Goal: Transaction & Acquisition: Download file/media

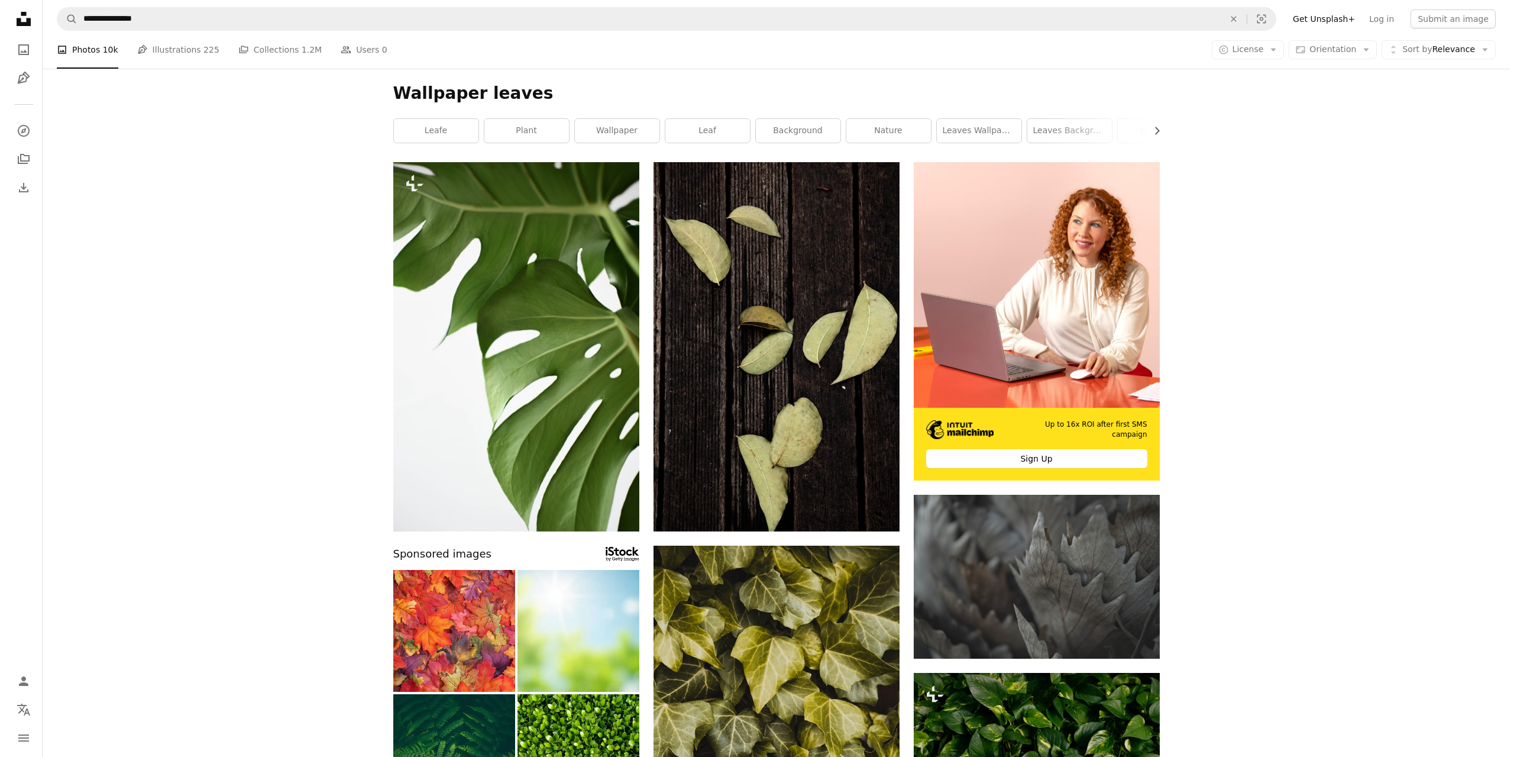
scroll to position [7571, 0]
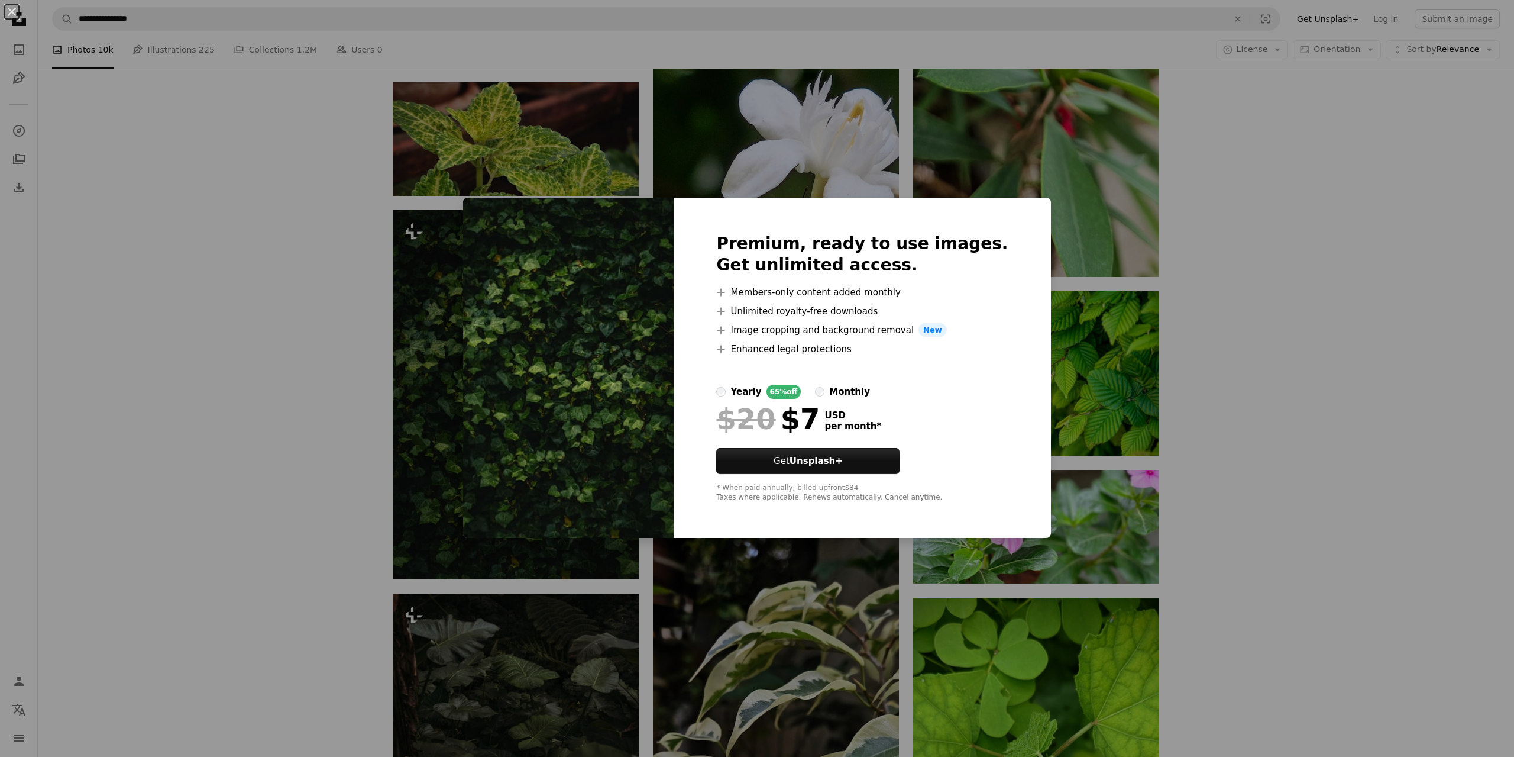
click at [299, 333] on div "An X shape Premium, ready to use images. Get unlimited access. A plus sign Memb…" at bounding box center [757, 378] width 1514 height 757
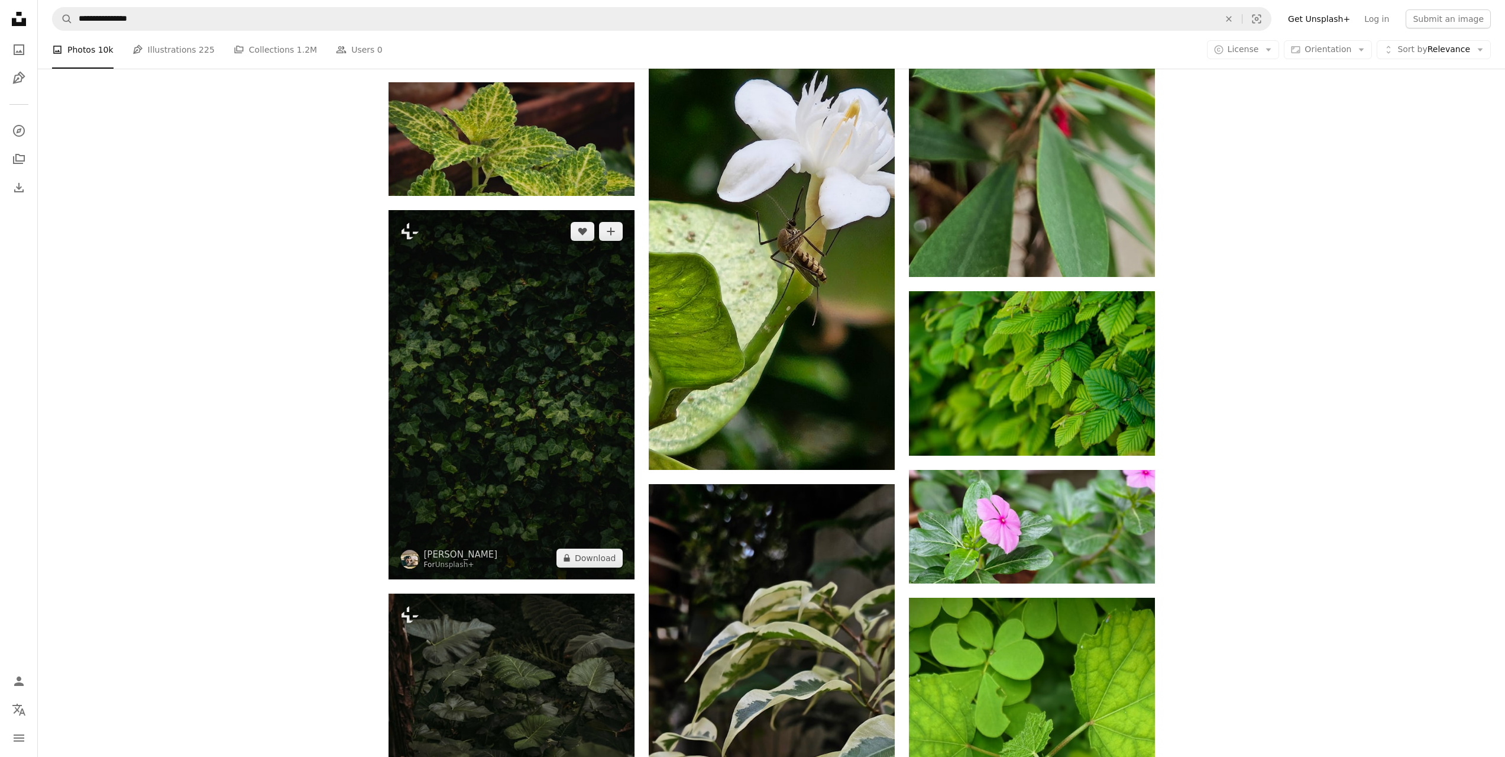
click at [484, 376] on img at bounding box center [512, 394] width 246 height 369
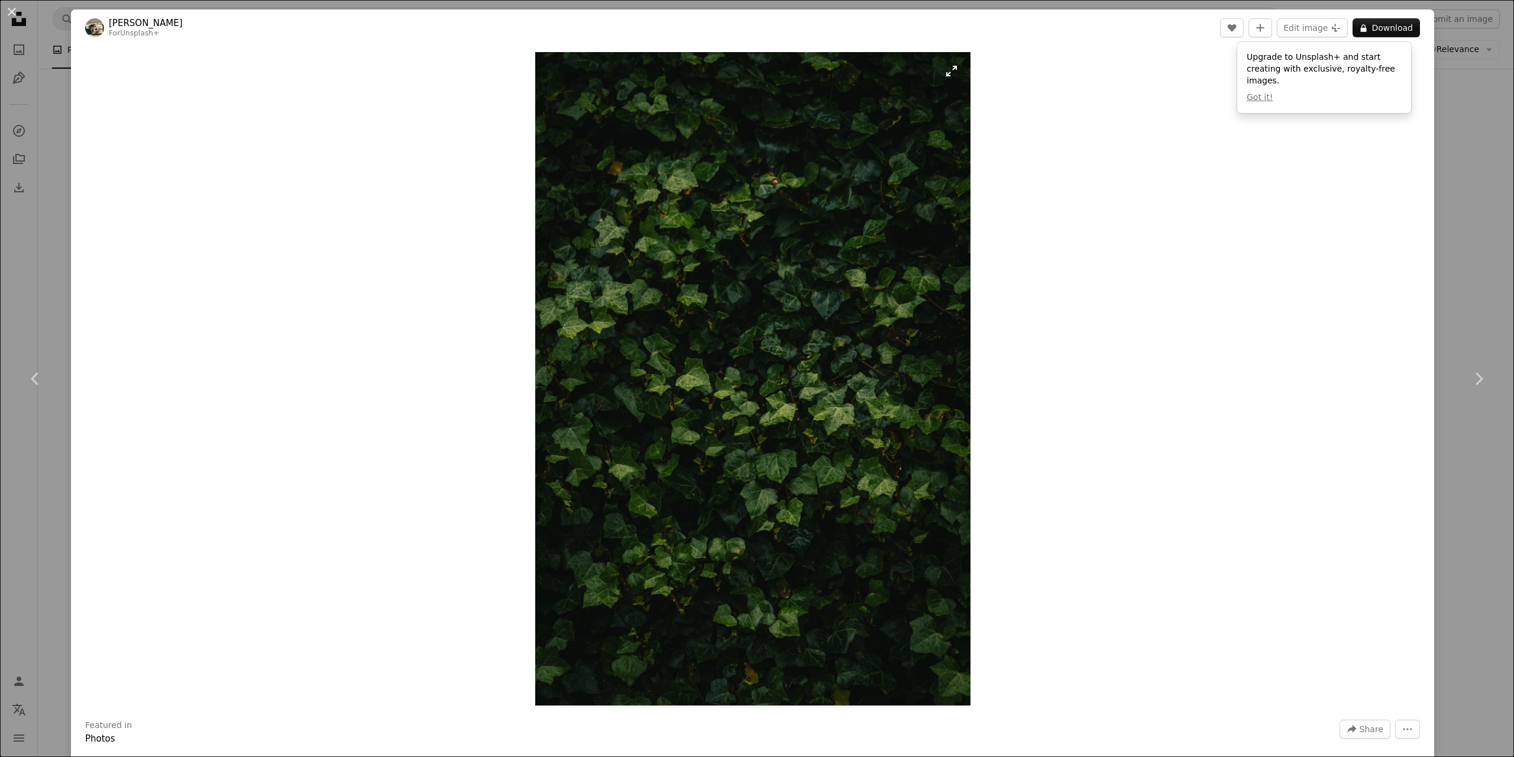
drag, startPoint x: 715, startPoint y: 345, endPoint x: 592, endPoint y: 248, distance: 156.8
click at [592, 248] on img "Zoom in on this image" at bounding box center [752, 378] width 435 height 653
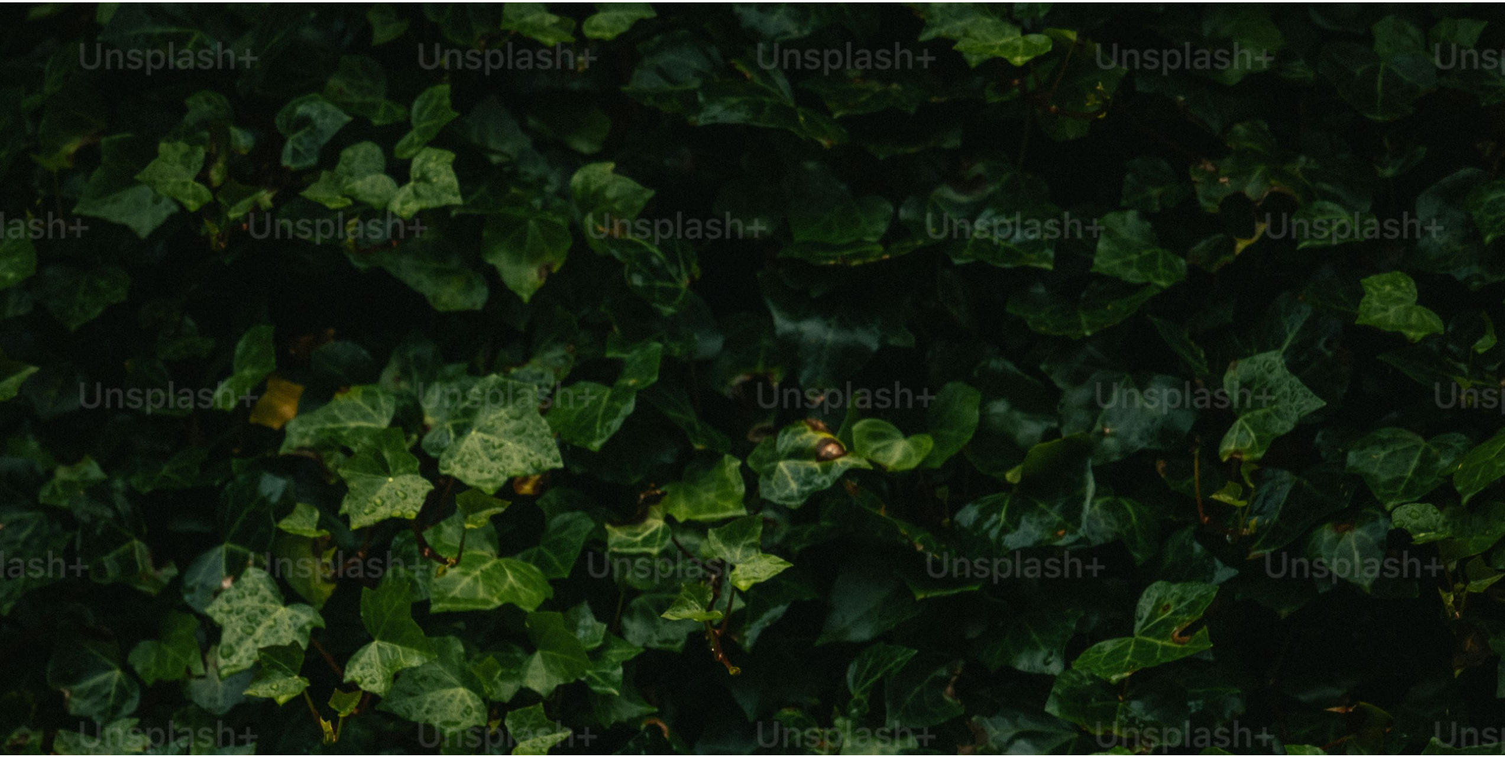
scroll to position [745, 0]
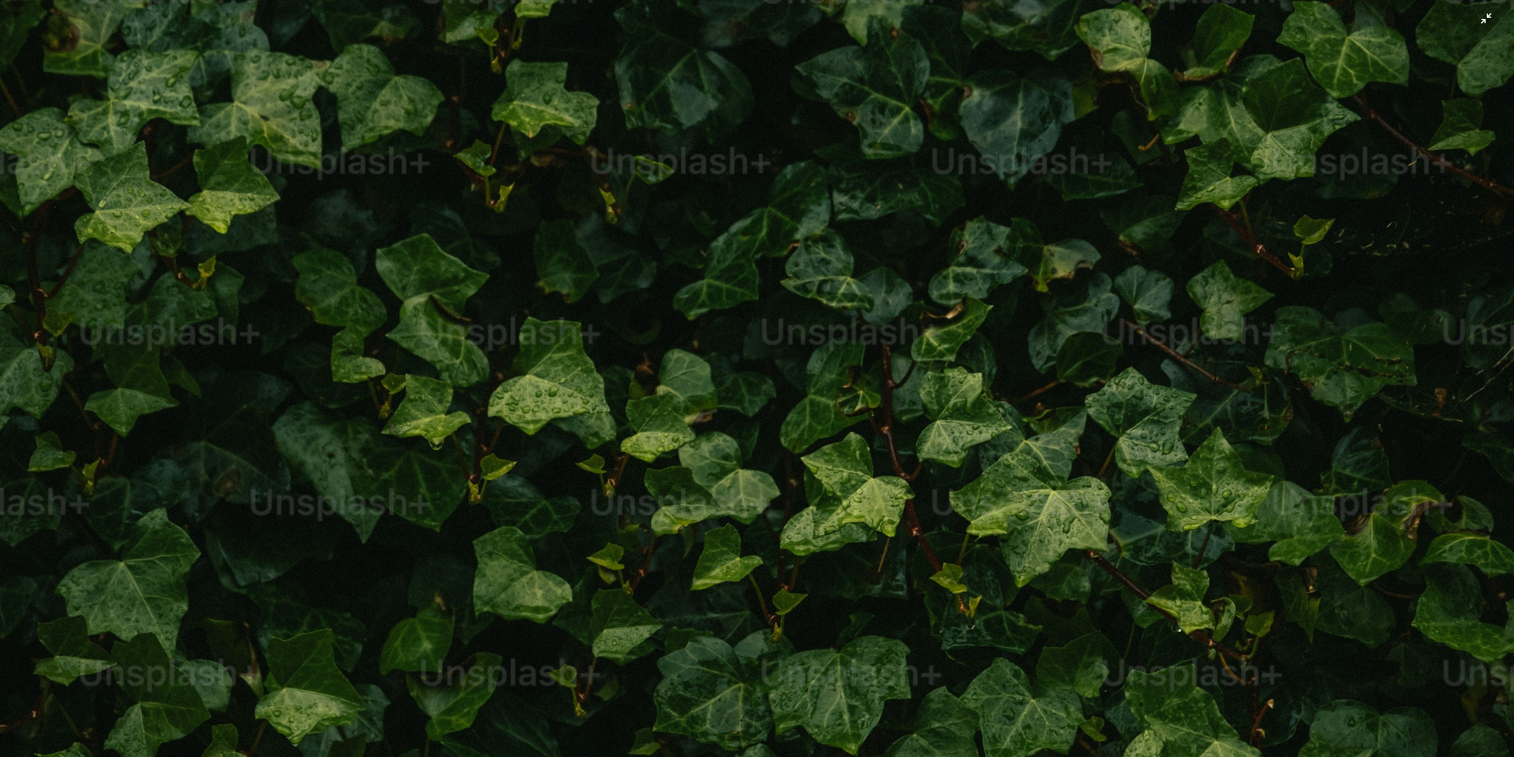
click at [592, 248] on img "Zoom out on this image" at bounding box center [756, 390] width 1515 height 2273
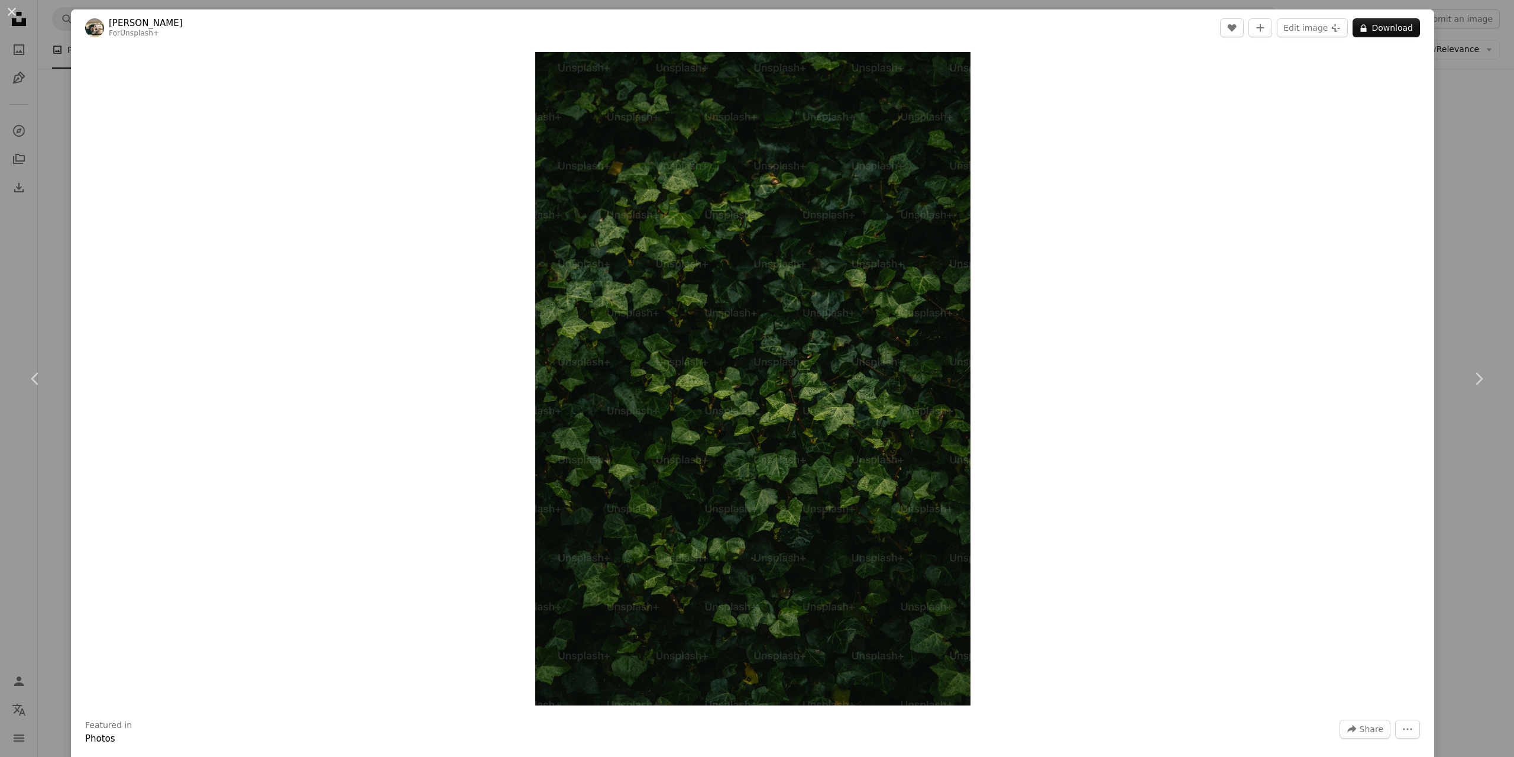
click at [63, 89] on div "An X shape Chevron left Chevron right Hans For Unsplash+ A heart A plus sign Ed…" at bounding box center [757, 378] width 1514 height 757
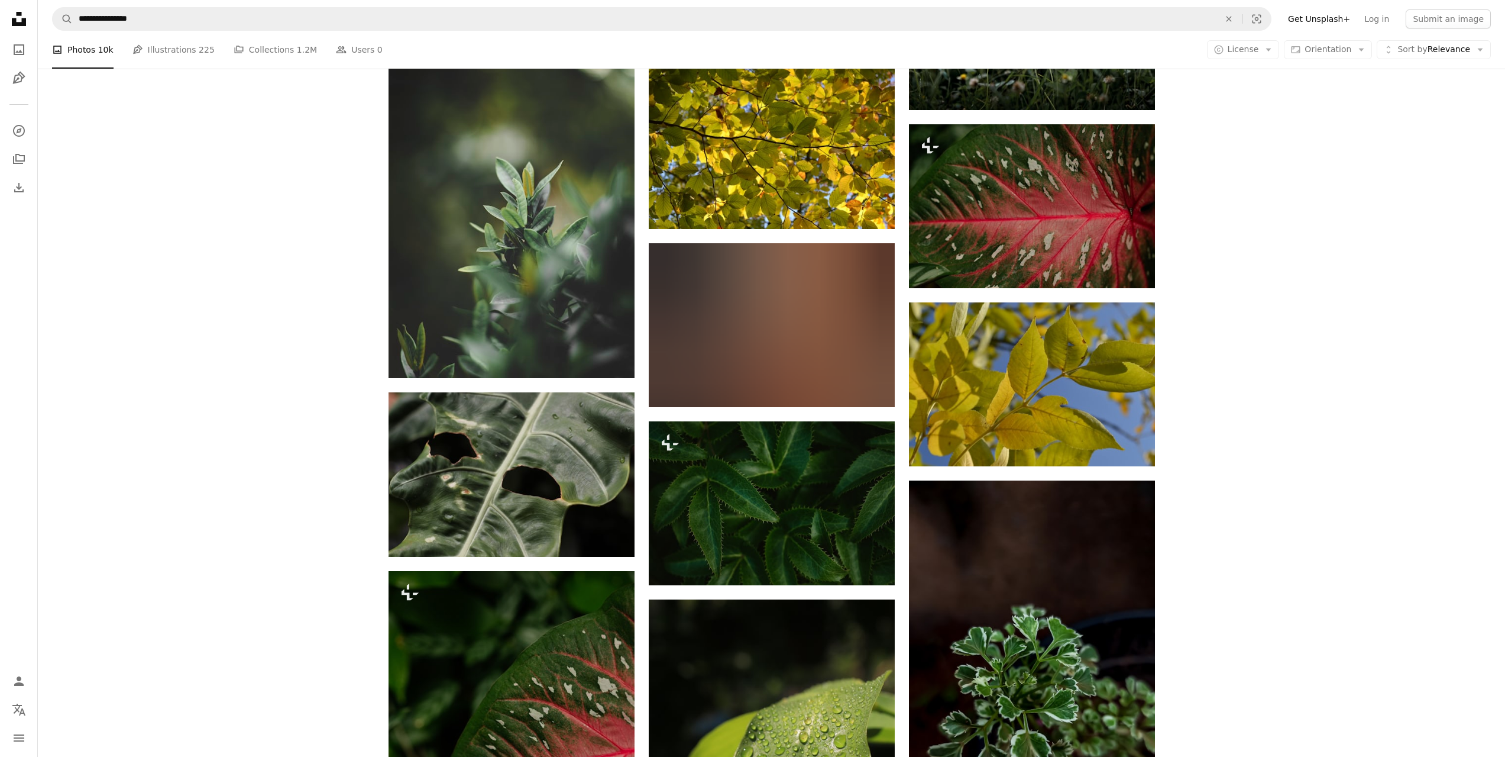
scroll to position [9642, 0]
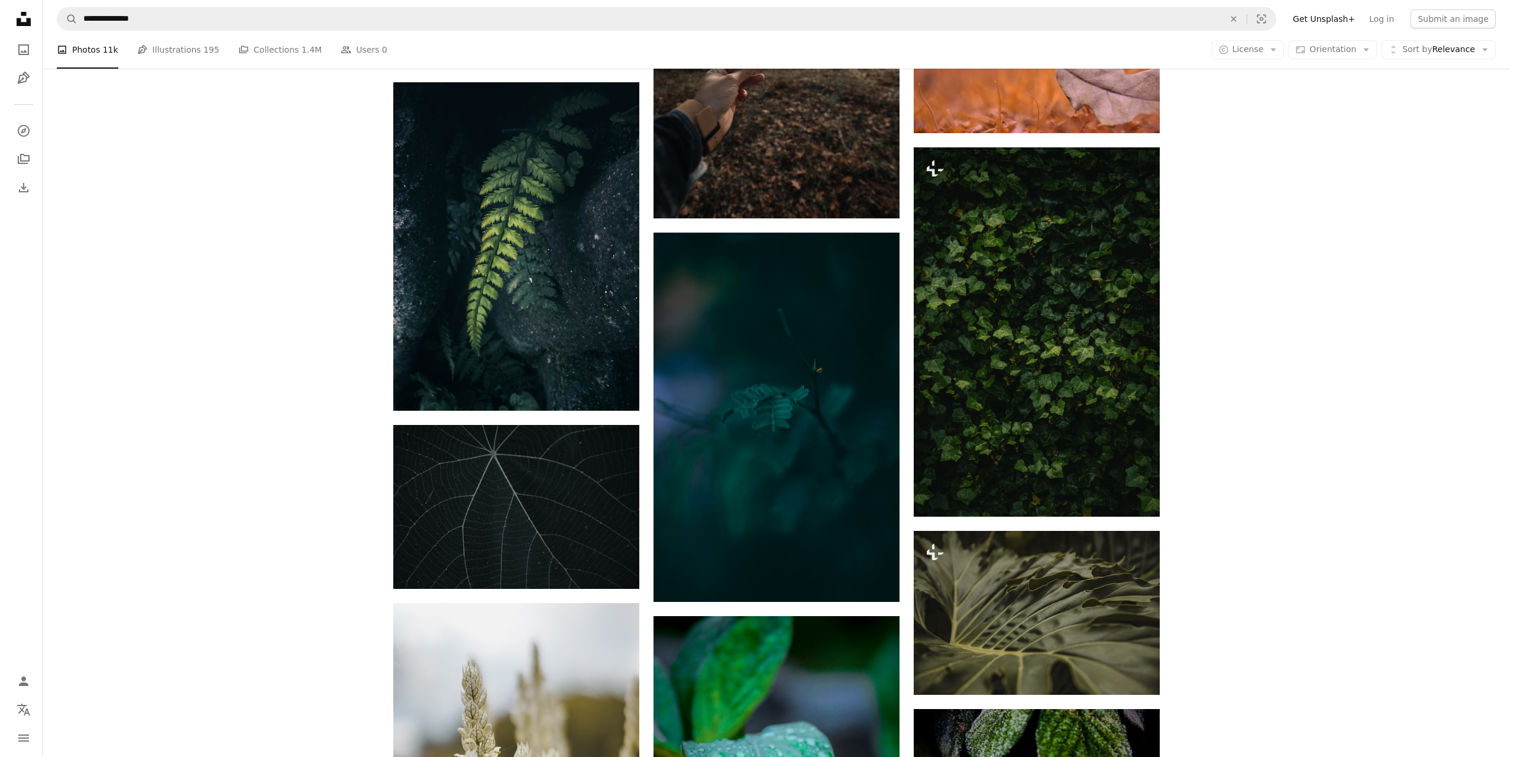
scroll to position [85238, 0]
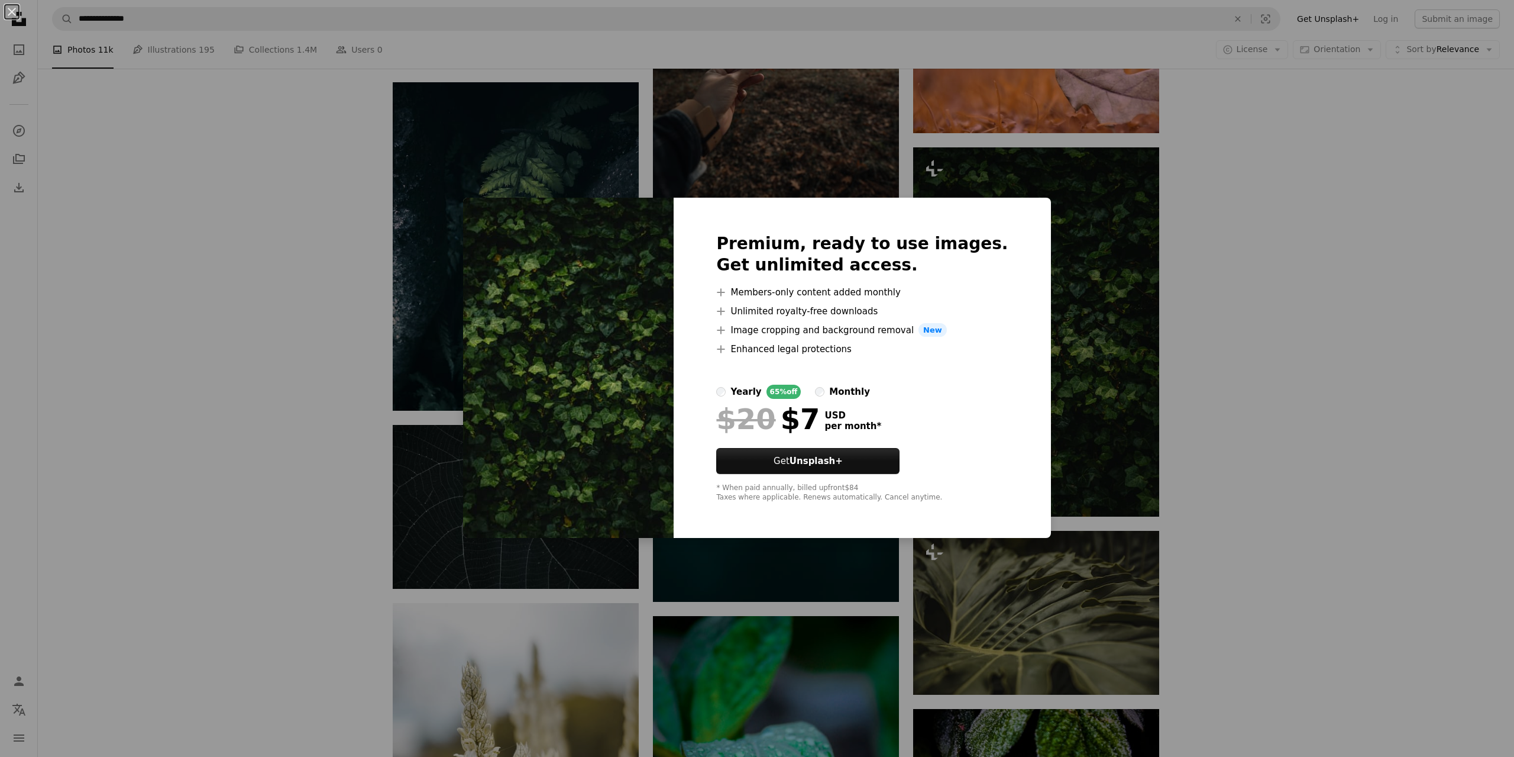
click at [1035, 322] on div "An X shape Premium, ready to use images. Get unlimited access. A plus sign Memb…" at bounding box center [757, 378] width 1514 height 757
click at [1035, 322] on img at bounding box center [1036, 331] width 246 height 369
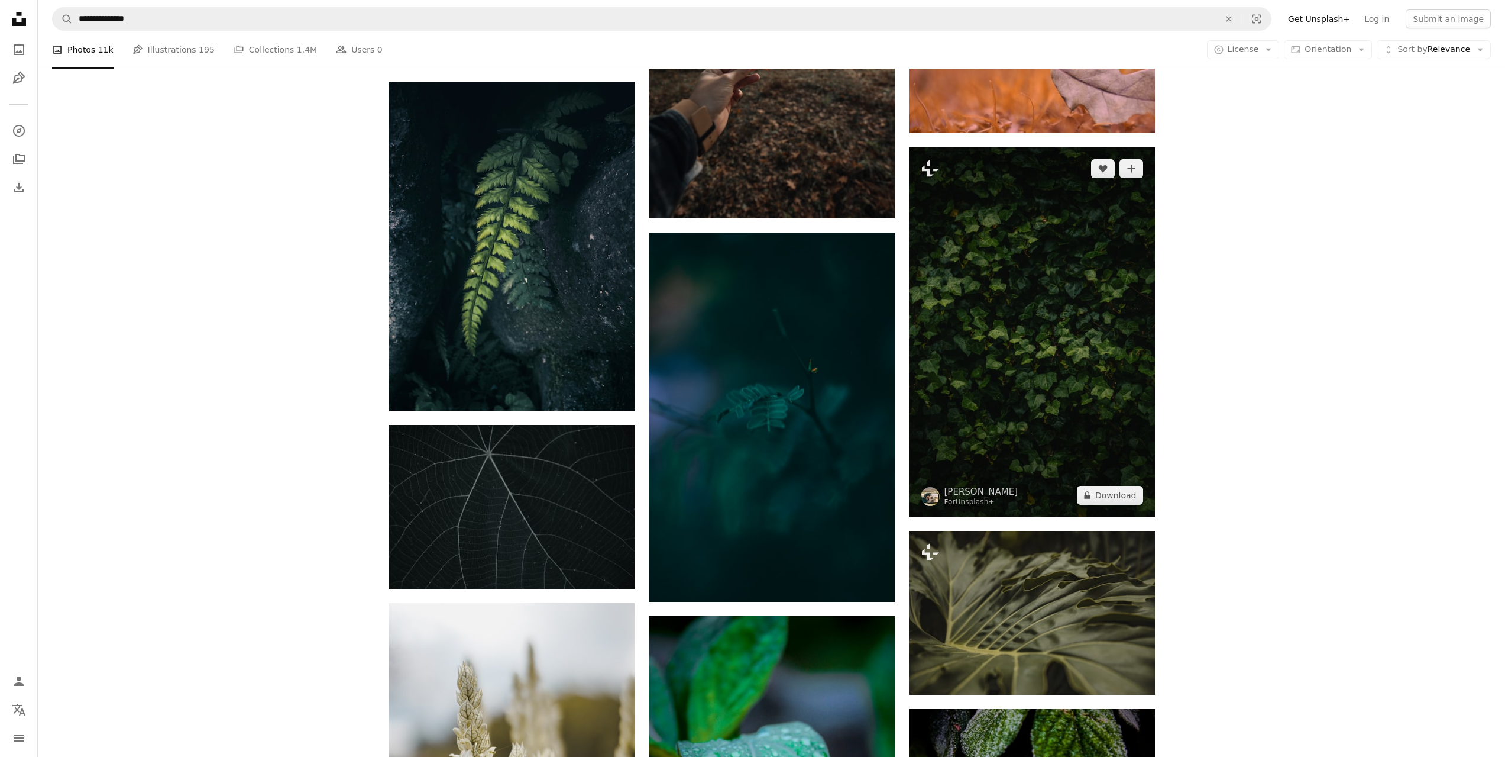
click at [1010, 254] on img at bounding box center [1032, 331] width 246 height 369
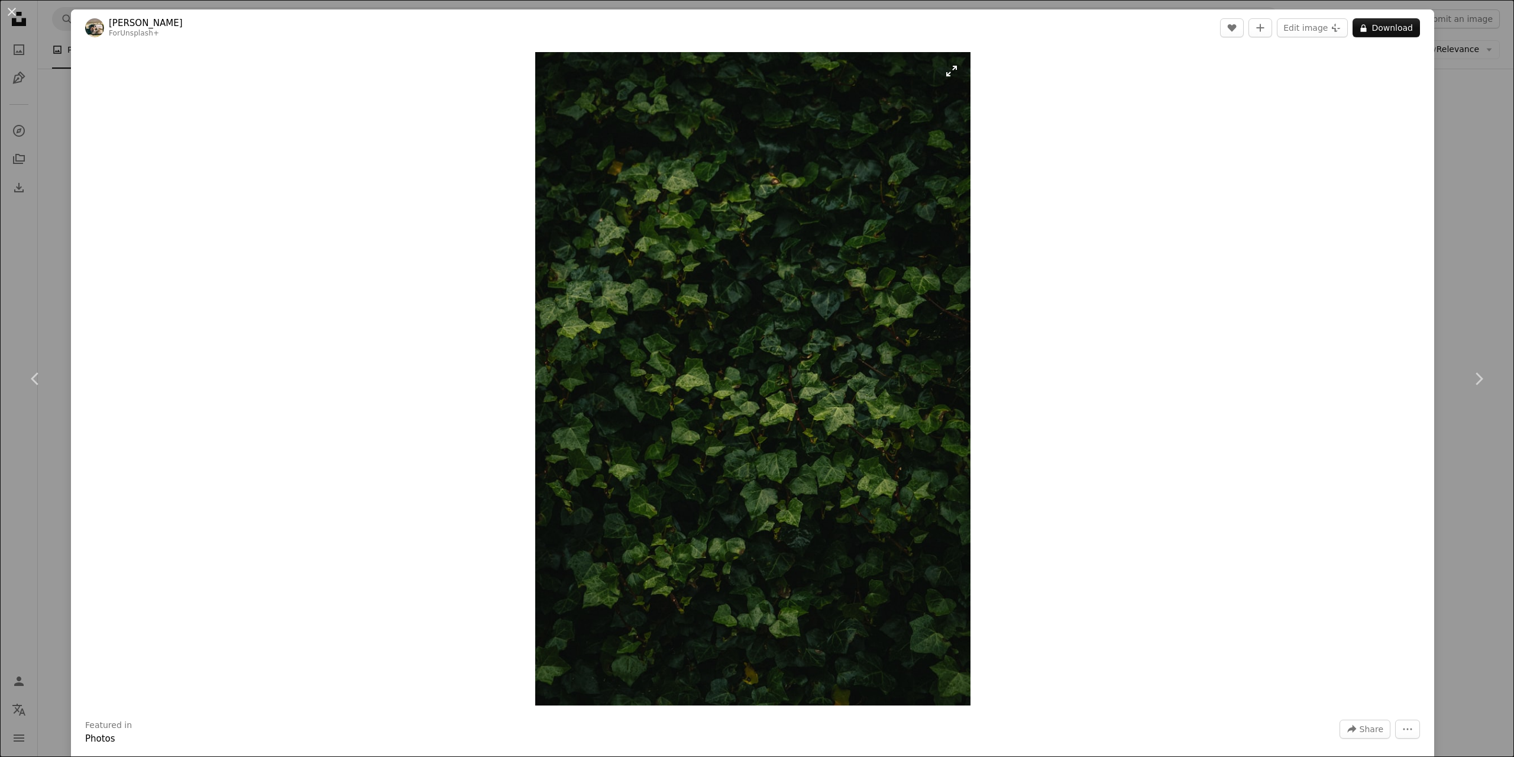
drag, startPoint x: 923, startPoint y: 233, endPoint x: 903, endPoint y: 226, distance: 21.3
click at [903, 226] on img "Zoom in on this image" at bounding box center [752, 378] width 435 height 653
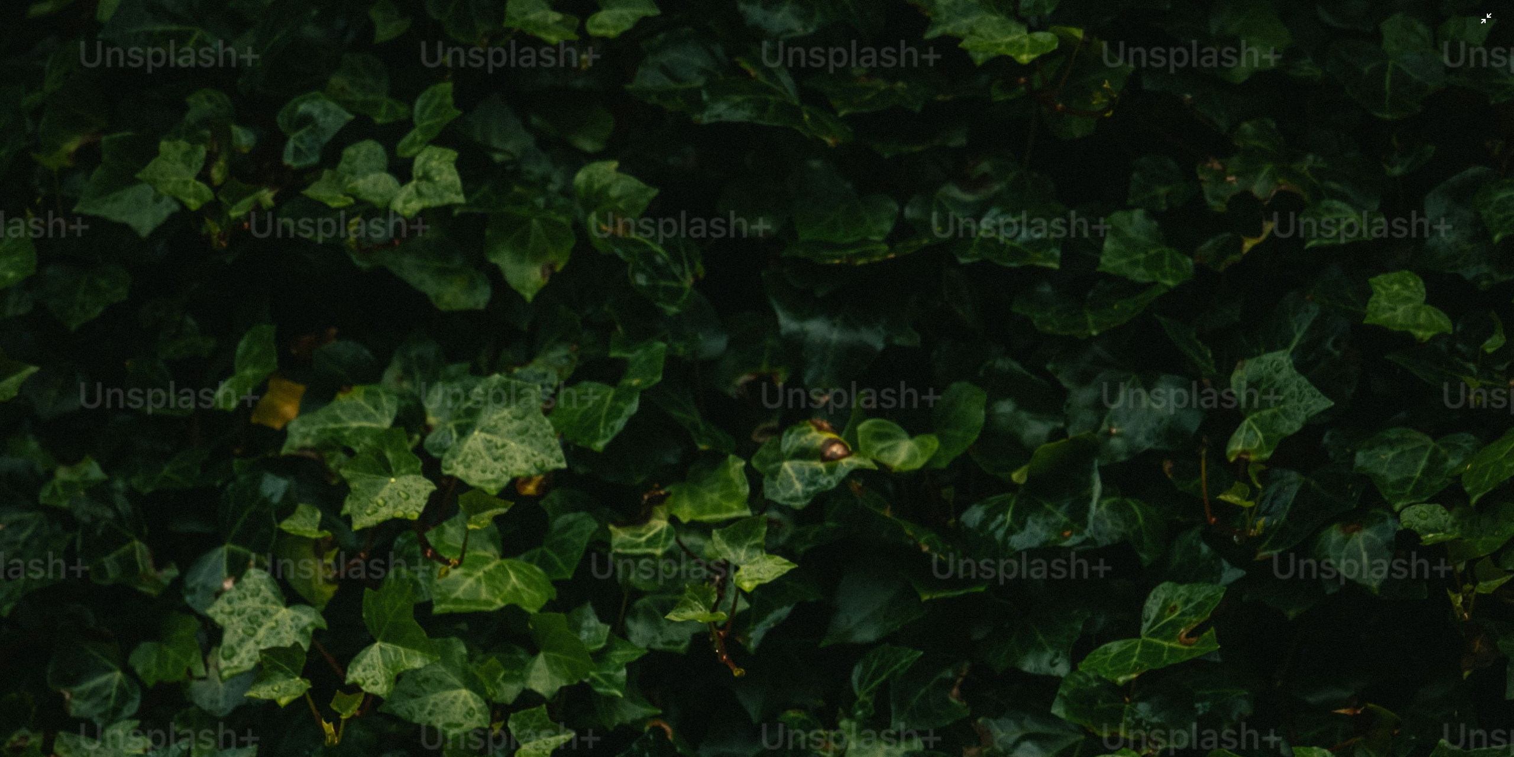
scroll to position [745, 0]
